Goal: Information Seeking & Learning: Learn about a topic

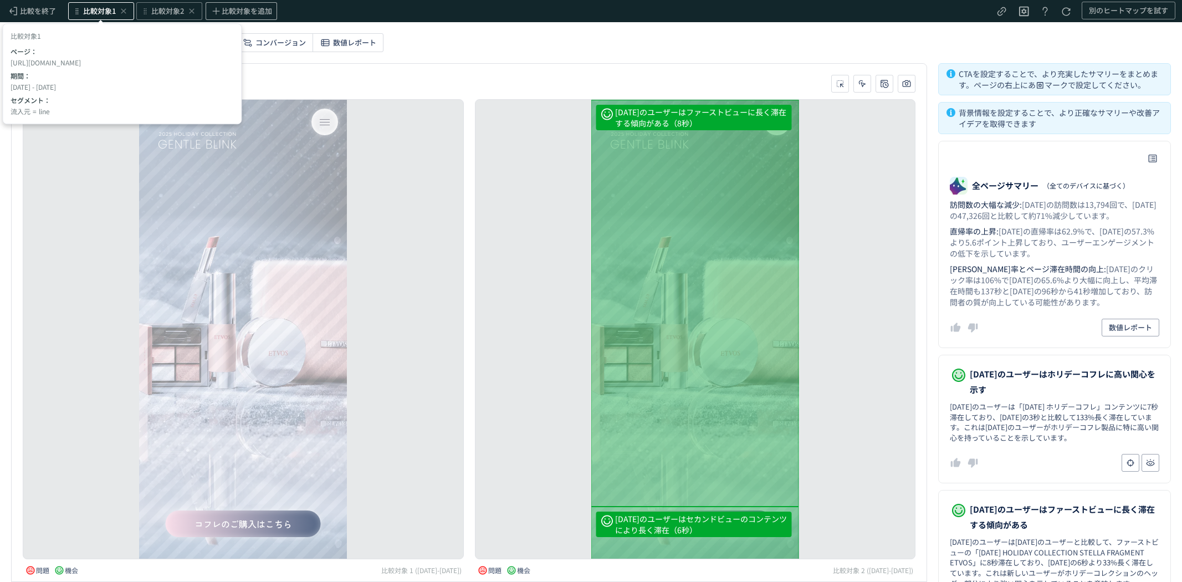
click at [114, 9] on span "比較対象1" at bounding box center [99, 11] width 33 height 11
click at [48, 89] on span "10/01" at bounding box center [43, 91] width 18 height 22
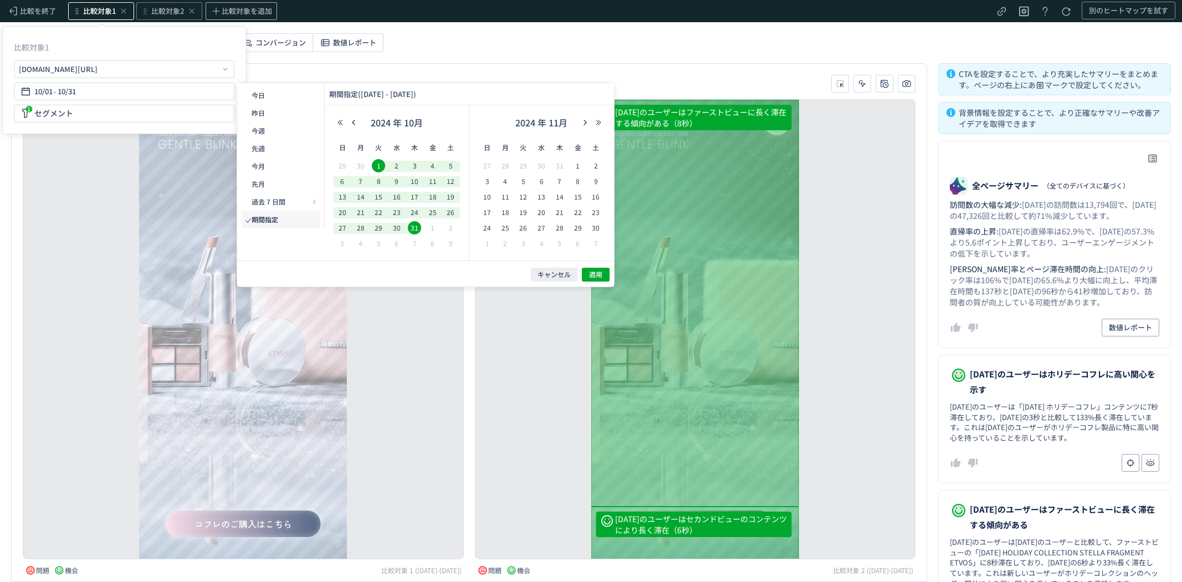
click at [380, 164] on span "1" at bounding box center [378, 165] width 13 height 13
click at [379, 195] on span "15" at bounding box center [378, 196] width 13 height 13
click at [595, 273] on span "適用" at bounding box center [595, 274] width 13 height 9
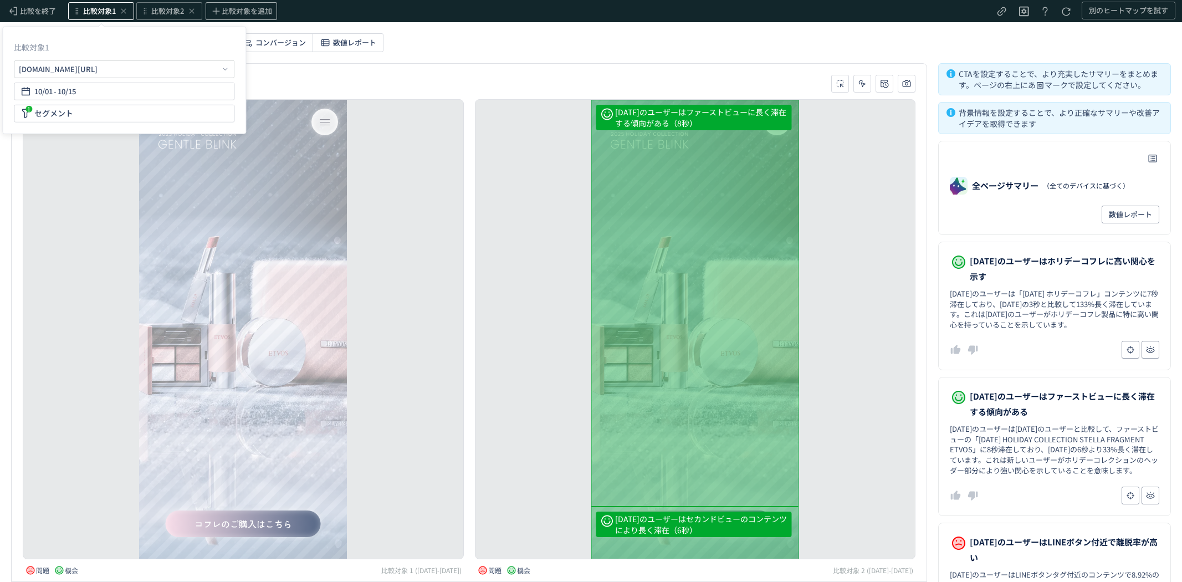
click at [574, 85] on div "heatmap-toolbar-container" at bounding box center [469, 84] width 904 height 18
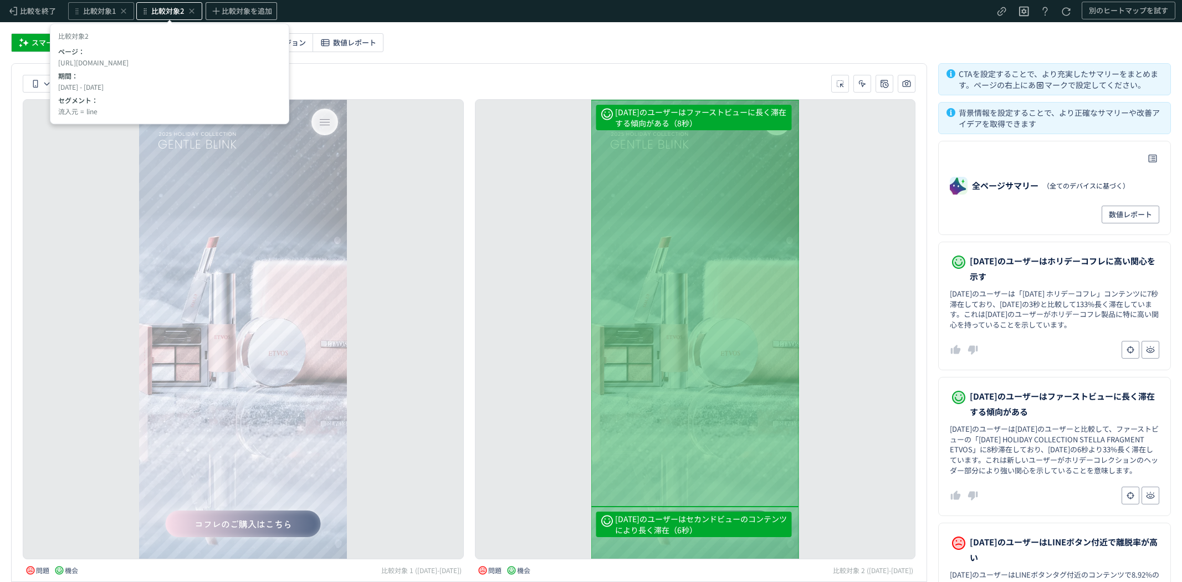
click at [171, 11] on span "比較対象2" at bounding box center [167, 11] width 33 height 11
click at [416, 201] on div "[DATE]のユーザーはMINERALコンテンツからの注文完了率が低い（3.83%） [DATE]のユーザーはDIVコンテンツで離脱しやすい（9.20%） […" at bounding box center [243, 329] width 441 height 460
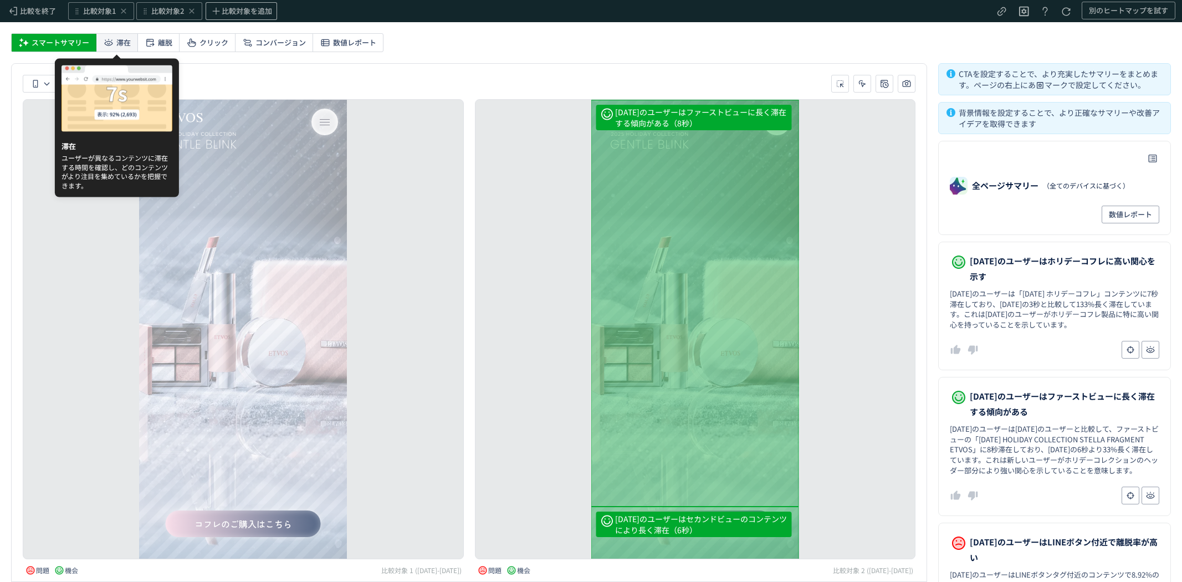
click at [111, 40] on use at bounding box center [109, 42] width 8 height 7
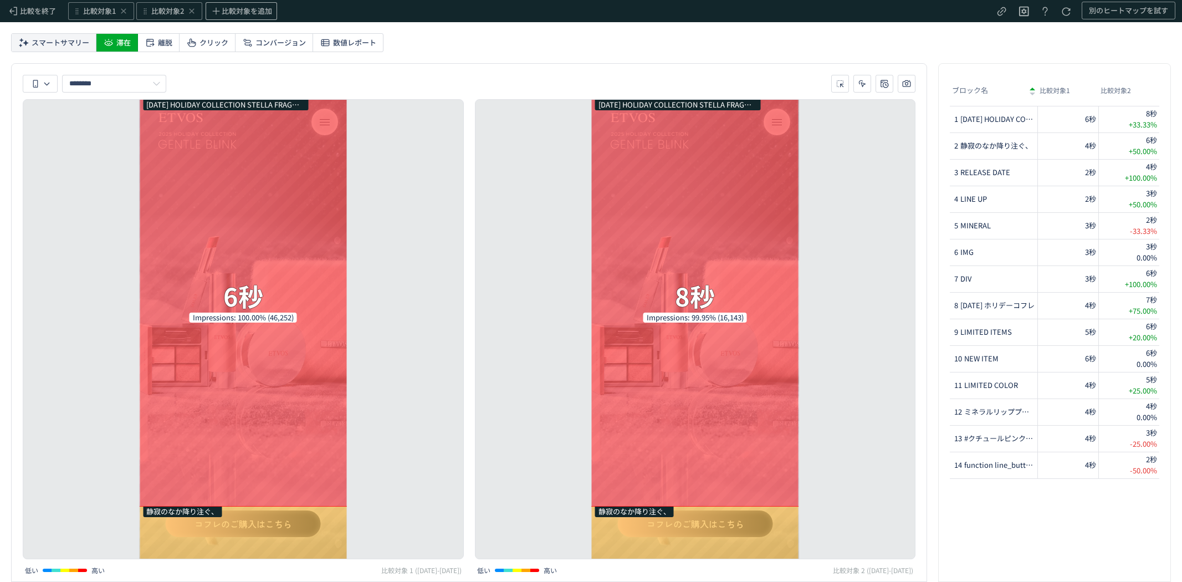
click at [60, 43] on span "スマートサマリー" at bounding box center [61, 43] width 58 height 18
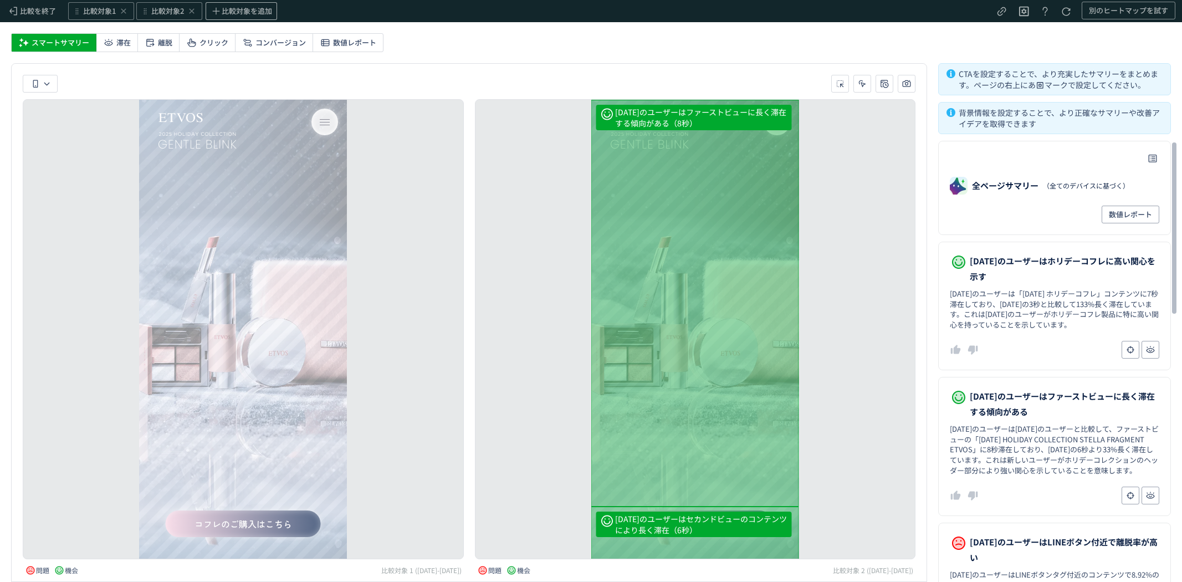
click at [1017, 193] on div "全ページサマリー （全てのデバイスに基づく）" at bounding box center [1055, 186] width 210 height 18
click at [957, 184] on img "summary-page-card" at bounding box center [959, 186] width 18 height 18
click at [1137, 212] on span "数値レポート" at bounding box center [1130, 215] width 43 height 18
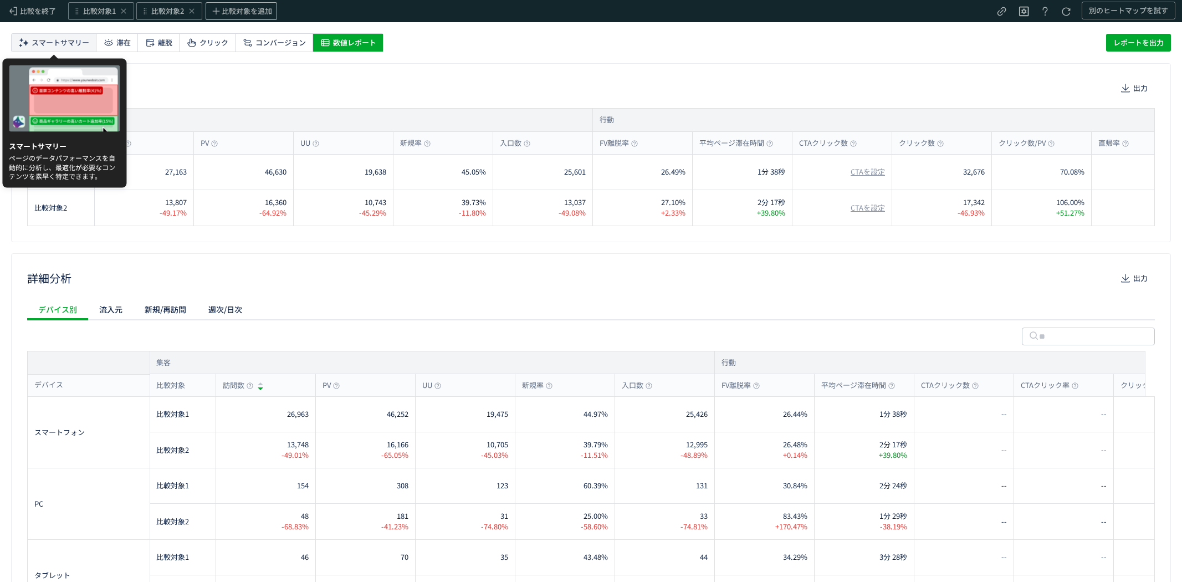
click at [70, 43] on span "スマートサマリー" at bounding box center [61, 43] width 58 height 18
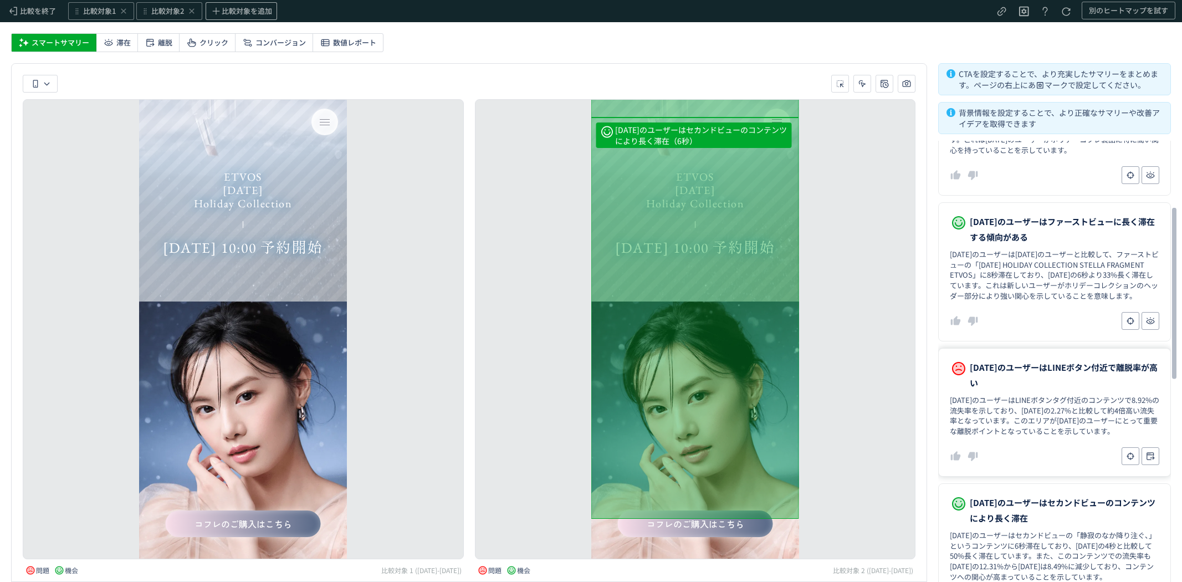
click at [1058, 418] on dd "[DATE]のユーザーはLINEボタンタグ付近のコンテンツで8.92%の流失率を示しており、[DATE]の2.27%と比較して約4倍高い流失率となっています。…" at bounding box center [1055, 415] width 210 height 41
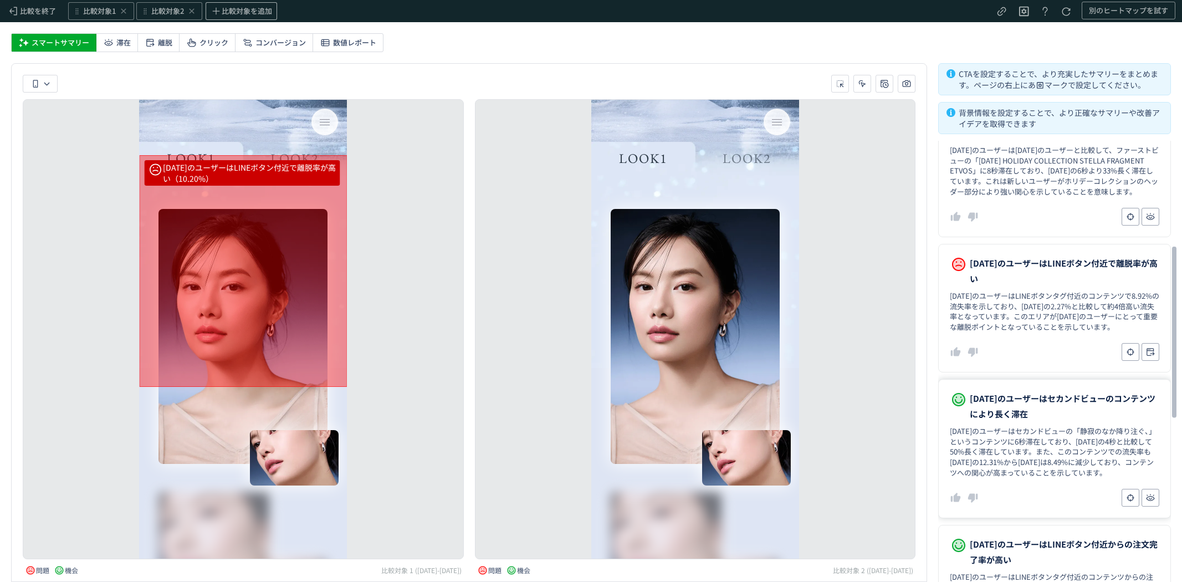
click at [1022, 446] on dd "[DATE]のユーザーはセカンドビューの「静寂のなか降り注ぐ、」というコンテンツに6秒滞在しており、[DATE]の4秒と比較して50%長く滞在しています。また…" at bounding box center [1055, 452] width 210 height 52
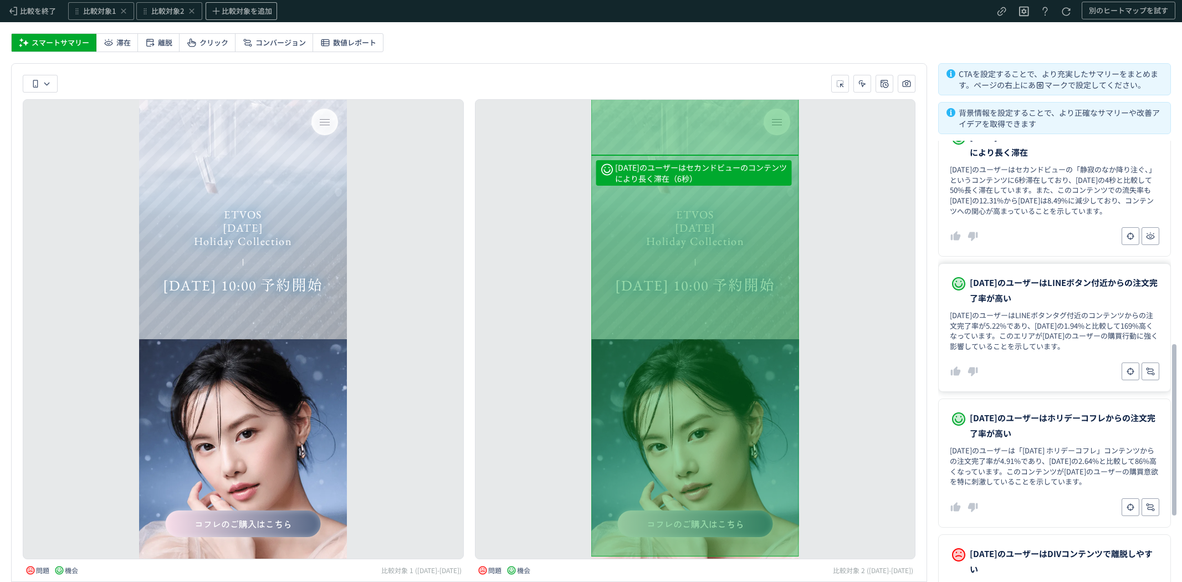
click at [1015, 349] on dd "[DATE]のユーザーはLINEボタンタグ付近のコンテンツからの注文完了率が5.22%であり、[DATE]の1.94%と比較して169%高くなっています。この…" at bounding box center [1055, 330] width 210 height 41
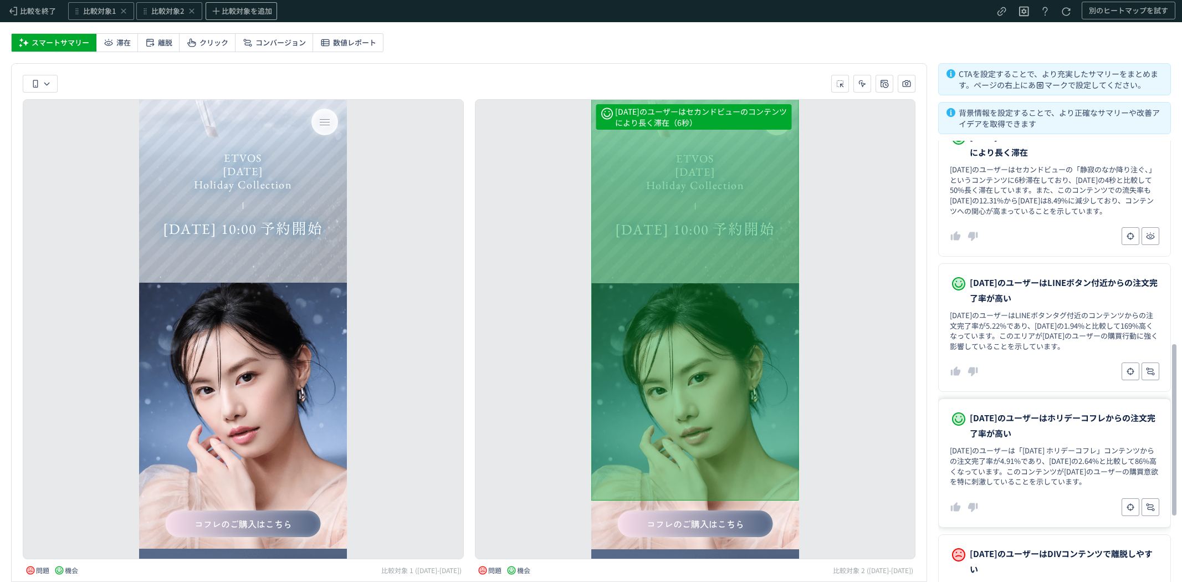
click at [1032, 467] on dd "[DATE]のユーザーは「[DATE] ホリデーコフレ」コンテンツからの注文完了率が4.91%であり、[DATE]の2.64%と比較して86%高くなっています…" at bounding box center [1055, 466] width 210 height 41
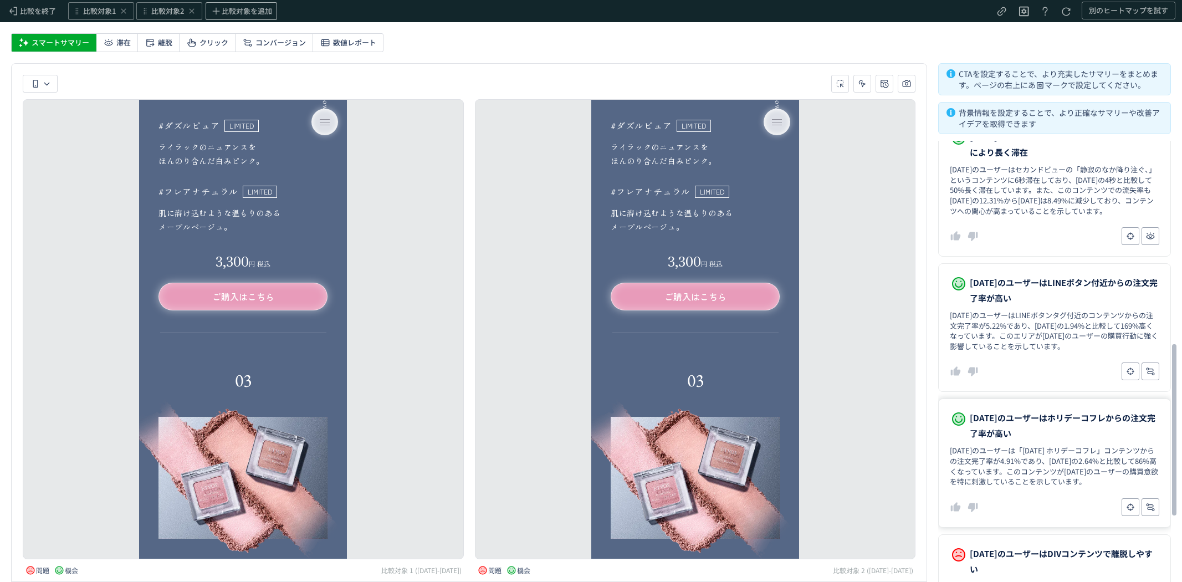
click at [1061, 444] on dl "[DATE]のユーザーはホリデーコフレからの注文完了率が高い [DATE]のユーザーは「[DATE] ホリデーコフレ」コンテンツからの注文完了率が4.91%で…" at bounding box center [1054, 463] width 233 height 129
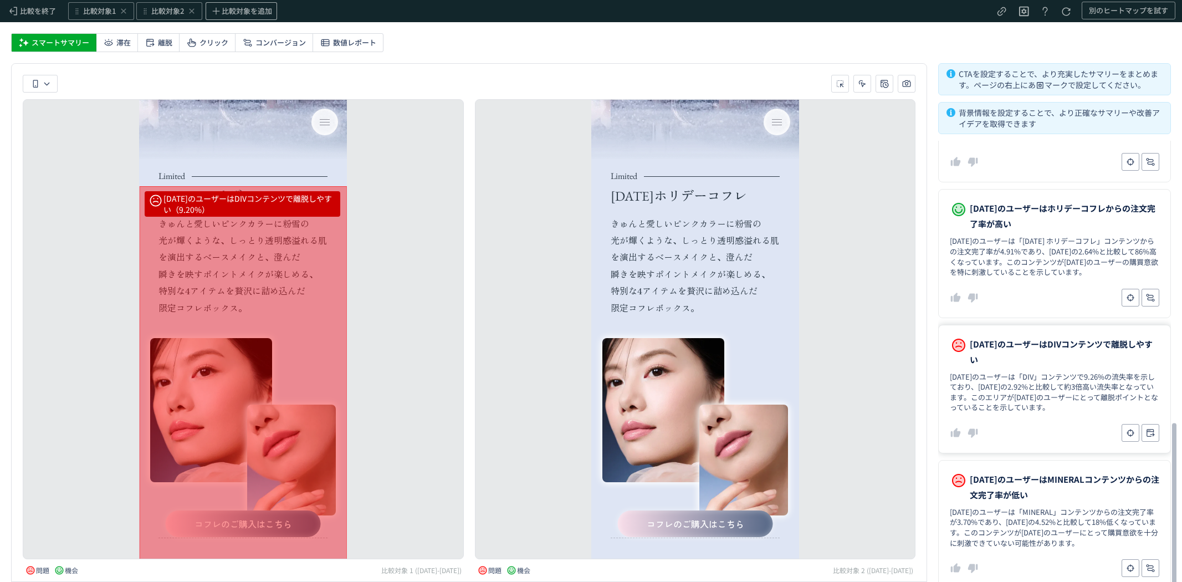
click at [1009, 406] on dd "[DATE]のユーザーは「DIV」コンテンツで9.26%の流失率を示しており、[DATE]の2.92%と比較して約3倍高い流失率となっています。このエリアが[…" at bounding box center [1055, 392] width 210 height 41
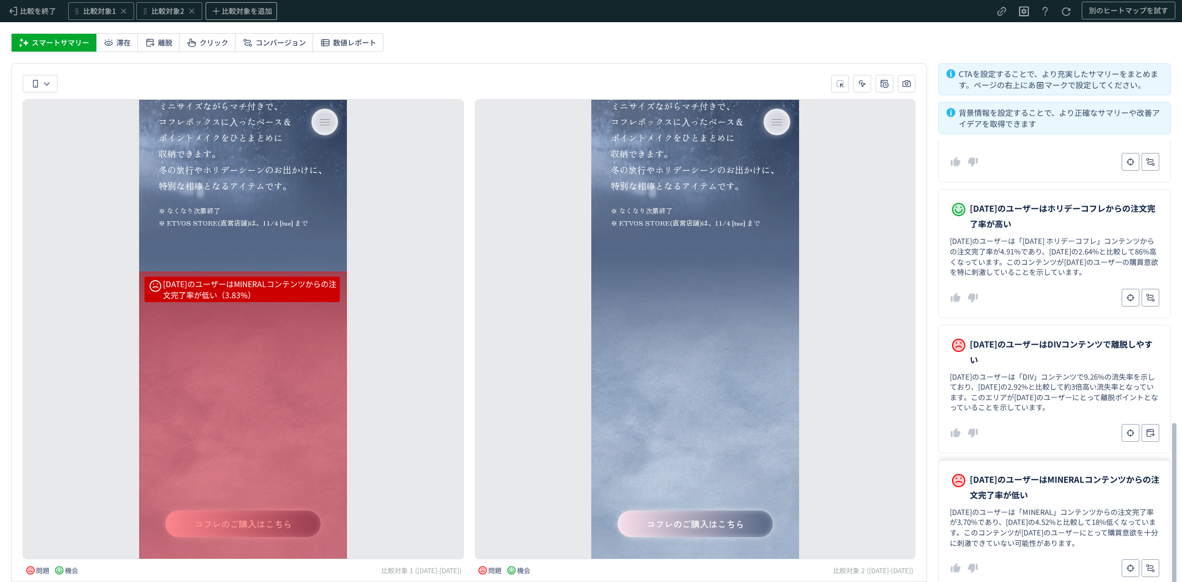
click at [1054, 540] on dd "[DATE]のユーザーは「MINERAL」コンテンツからの注文完了率が3.70%であり、[DATE]の4.52%と比較して18%低くなっています。このコンテン…" at bounding box center [1055, 527] width 210 height 41
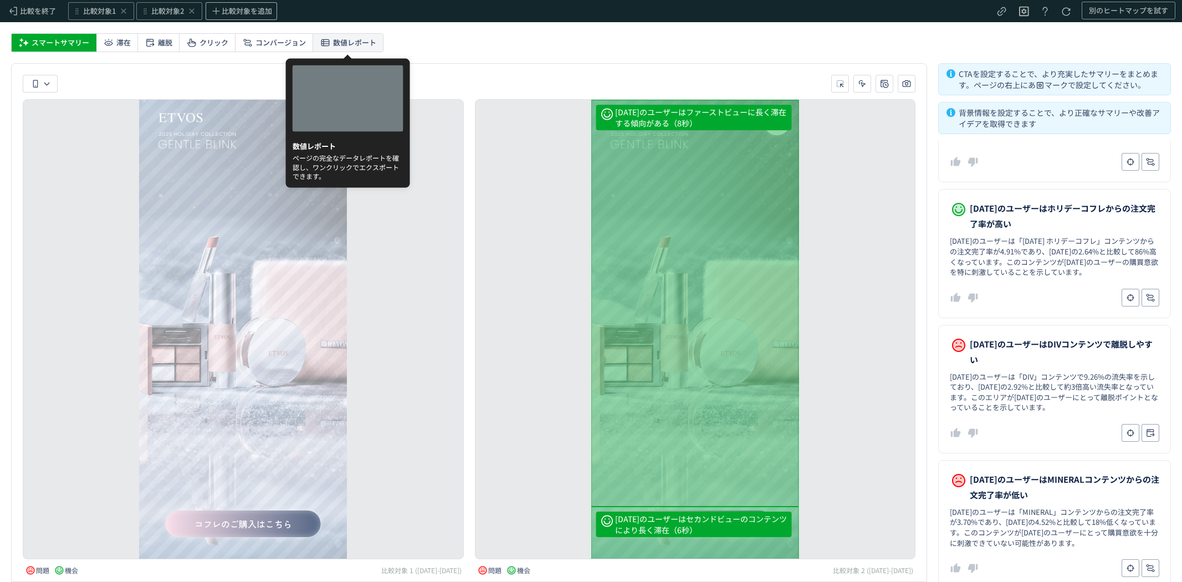
click at [344, 39] on span "数値レポート" at bounding box center [354, 43] width 43 height 18
